Goal: Task Accomplishment & Management: Manage account settings

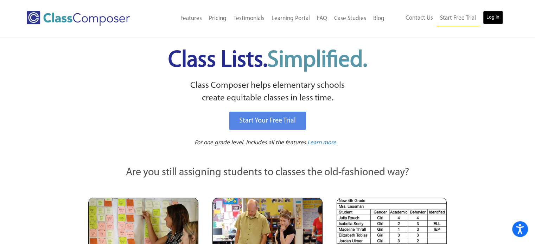
click at [491, 19] on link "Log In" at bounding box center [493, 18] width 20 height 14
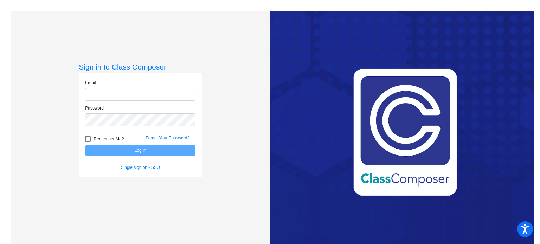
type input "[EMAIL_ADDRESS][DOMAIN_NAME]"
click at [181, 152] on button "Log In" at bounding box center [140, 151] width 110 height 10
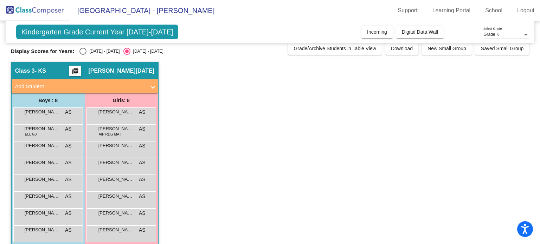
scroll to position [5, 0]
